Goal: Task Accomplishment & Management: Use online tool/utility

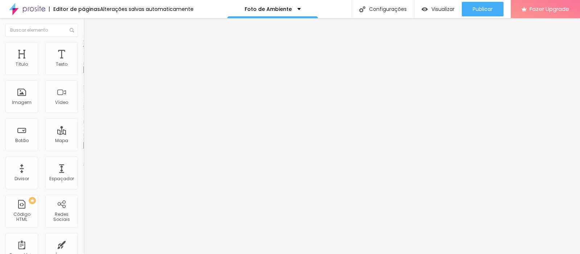
click at [83, 62] on span "Trocar imagem" at bounding box center [103, 59] width 40 height 6
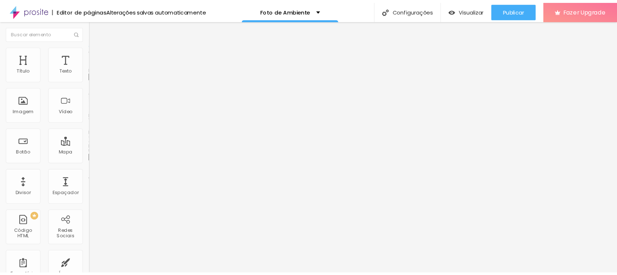
scroll to position [136, 0]
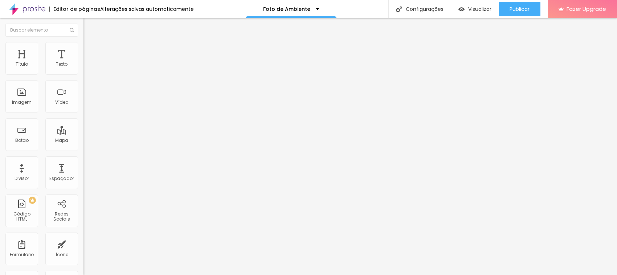
click at [83, 62] on span "Trocar imagem" at bounding box center [103, 59] width 40 height 6
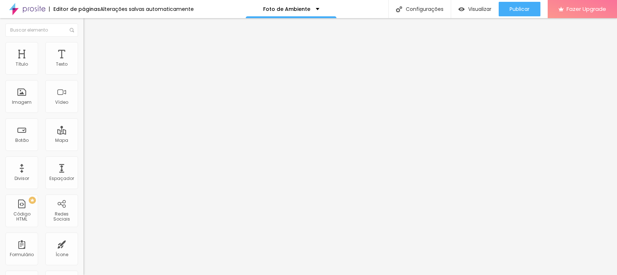
click at [83, 62] on span "Trocar imagem" at bounding box center [103, 59] width 40 height 6
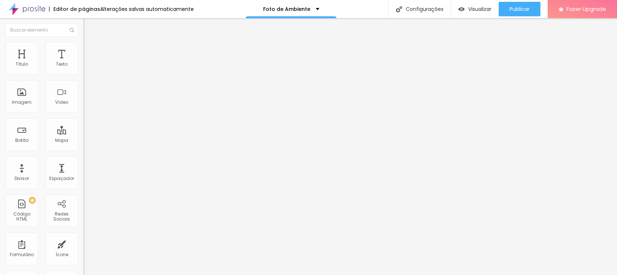
click at [83, 62] on span "Adicionar imagem" at bounding box center [106, 59] width 47 height 6
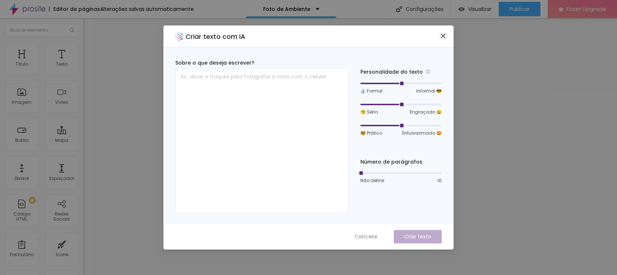
click at [445, 34] on icon "close" at bounding box center [443, 36] width 6 height 6
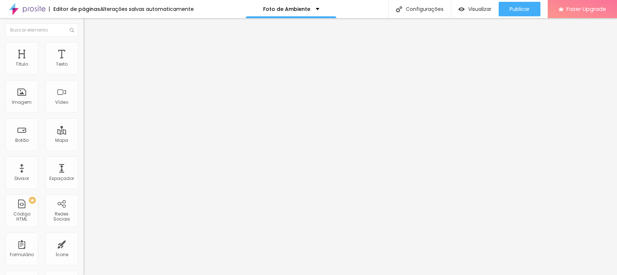
click at [83, 62] on span "Trocar imagem" at bounding box center [103, 59] width 40 height 6
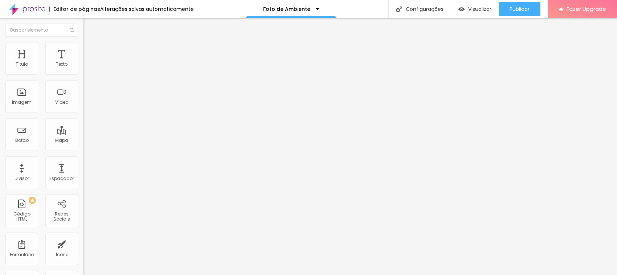
click at [83, 62] on span "Trocar imagem" at bounding box center [103, 59] width 40 height 6
